Goal: Task Accomplishment & Management: Manage account settings

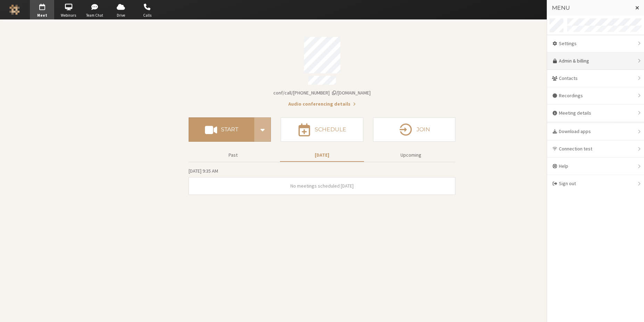
click at [572, 59] on link "Admin & billing" at bounding box center [595, 60] width 97 height 17
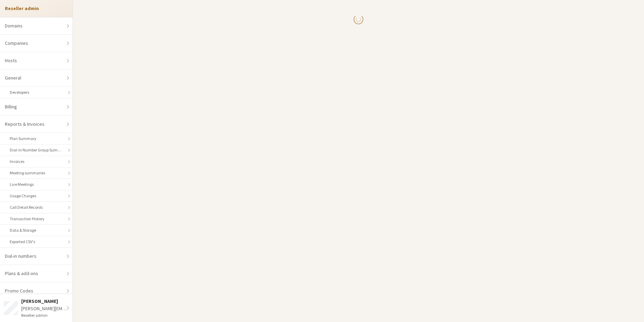
select select "10"
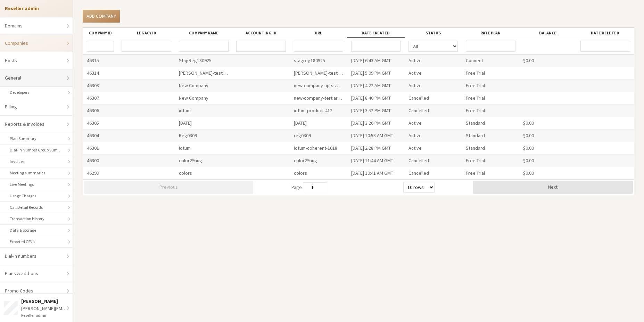
click at [39, 76] on link "General" at bounding box center [36, 77] width 73 height 17
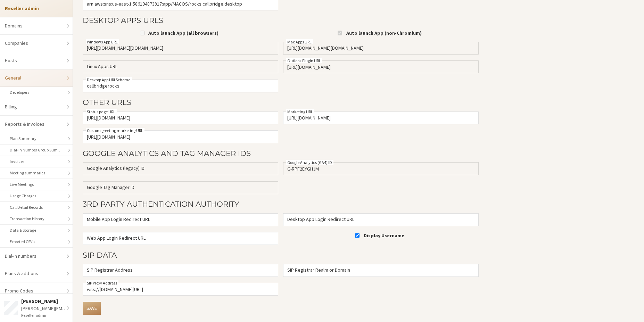
scroll to position [258, 0]
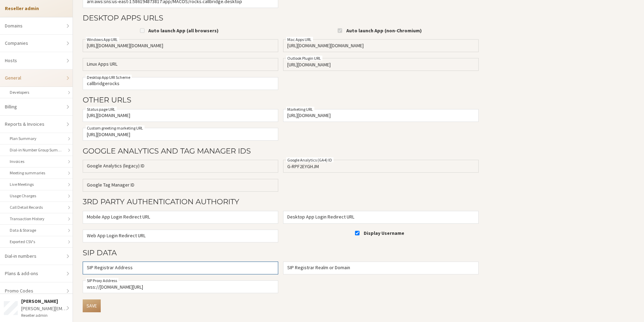
click at [145, 266] on input "SIP Registrar Address" at bounding box center [181, 268] width 196 height 13
drag, startPoint x: 189, startPoint y: 286, endPoint x: 44, endPoint y: 284, distance: 144.2
click at [44, 284] on div "Reseller admin Domains Companies Hosts General Developers Billing Reports & Inv…" at bounding box center [322, 161] width 644 height 322
click at [148, 255] on h3 "SIP Data" at bounding box center [281, 253] width 396 height 8
click at [183, 286] on input "wss://[DOMAIN_NAME][URL]" at bounding box center [181, 286] width 196 height 13
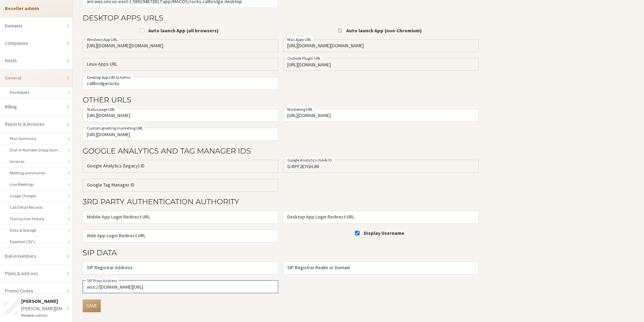
drag, startPoint x: 191, startPoint y: 286, endPoint x: 69, endPoint y: 279, distance: 121.8
click at [69, 279] on div "Reseller admin Domains Companies Hosts General Developers Billing Reports & Inv…" at bounding box center [322, 161] width 644 height 322
